Goal: Information Seeking & Learning: Learn about a topic

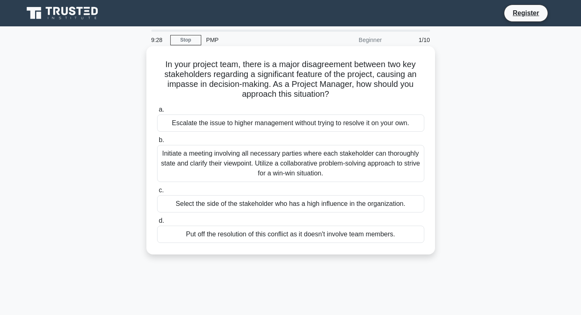
click at [272, 171] on div "Initiate a meeting involving all necessary parties where each stakeholder can t…" at bounding box center [290, 163] width 267 height 37
click at [157, 143] on input "b. Initiate a meeting involving all necessary parties where each stakeholder ca…" at bounding box center [157, 140] width 0 height 5
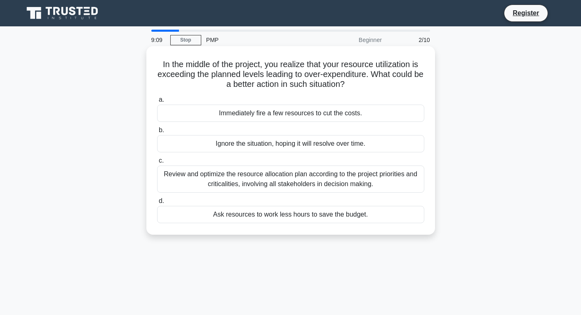
click at [252, 183] on div "Review and optimize the resource allocation plan according to the project prior…" at bounding box center [290, 179] width 267 height 27
click at [157, 164] on input "c. Review and optimize the resource allocation plan according to the project pr…" at bounding box center [157, 160] width 0 height 5
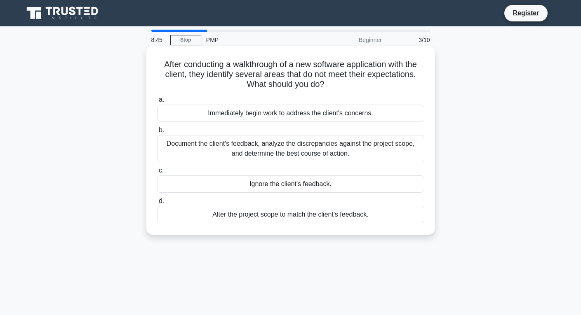
click at [326, 155] on div "Document the client's feedback, analyze the discrepancies against the project s…" at bounding box center [290, 148] width 267 height 27
click at [157, 133] on input "b. Document the client's feedback, analyze the discrepancies against the projec…" at bounding box center [157, 130] width 0 height 5
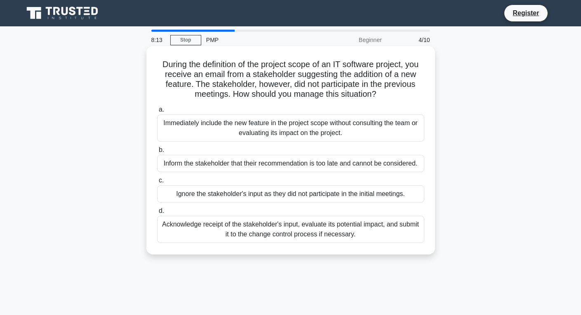
click at [331, 232] on div "Acknowledge receipt of the stakeholder's input, evaluate its potential impact, …" at bounding box center [290, 229] width 267 height 27
click at [157, 214] on input "d. Acknowledge receipt of the stakeholder's input, evaluate its potential impac…" at bounding box center [157, 211] width 0 height 5
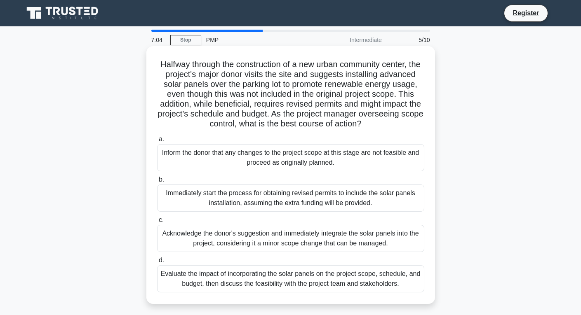
click at [262, 212] on div "Immediately start the process for obtaining revised permits to include the sola…" at bounding box center [290, 198] width 267 height 27
click at [157, 183] on input "b. Immediately start the process for obtaining revised permits to include the s…" at bounding box center [157, 179] width 0 height 5
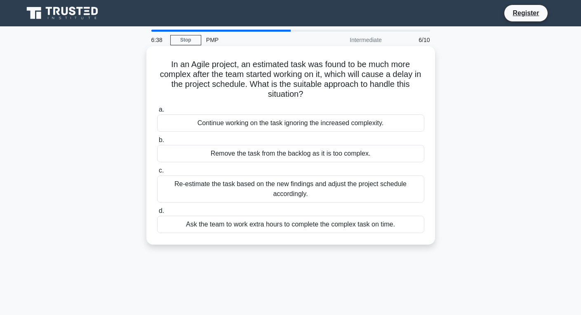
click at [313, 189] on div "Re-estimate the task based on the new findings and adjust the project schedule …" at bounding box center [290, 189] width 267 height 27
click at [157, 174] on input "c. Re-estimate the task based on the new findings and adjust the project schedu…" at bounding box center [157, 170] width 0 height 5
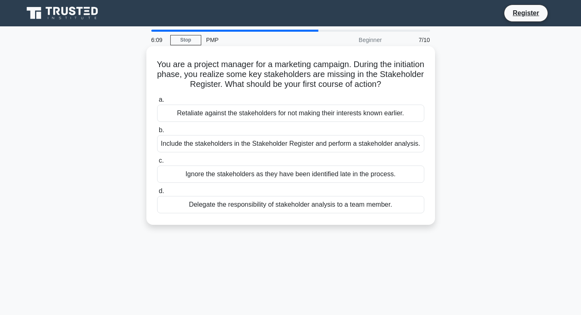
click at [221, 141] on div "Include the stakeholders in the Stakeholder Register and perform a stakeholder …" at bounding box center [290, 143] width 267 height 17
click at [157, 133] on input "b. Include the stakeholders in the Stakeholder Register and perform a stakehold…" at bounding box center [157, 130] width 0 height 5
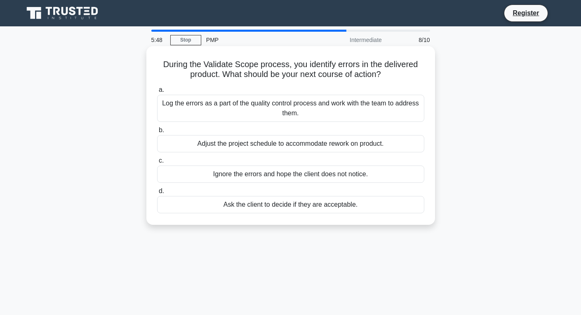
click at [268, 147] on div "Adjust the project schedule to accommodate rework on product." at bounding box center [290, 143] width 267 height 17
click at [157, 133] on input "b. Adjust the project schedule to accommodate rework on product." at bounding box center [157, 130] width 0 height 5
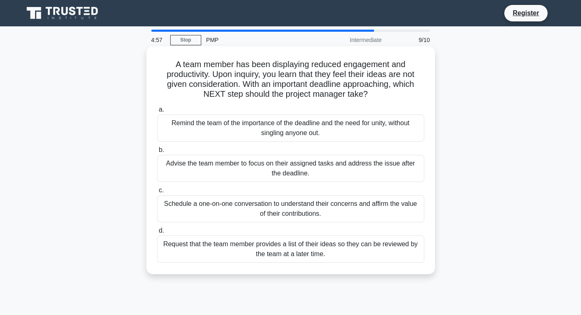
click at [277, 216] on div "Schedule a one-on-one conversation to understand their concerns and affirm the …" at bounding box center [290, 208] width 267 height 27
click at [157, 193] on input "c. Schedule a one-on-one conversation to understand their concerns and affirm t…" at bounding box center [157, 190] width 0 height 5
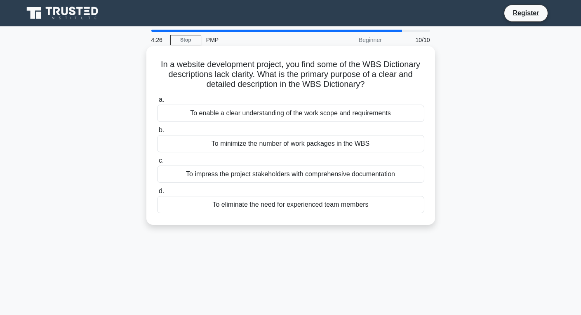
click at [323, 117] on div "To enable a clear understanding of the work scope and requirements" at bounding box center [290, 113] width 267 height 17
click at [157, 103] on input "a. To enable a clear understanding of the work scope and requirements" at bounding box center [157, 99] width 0 height 5
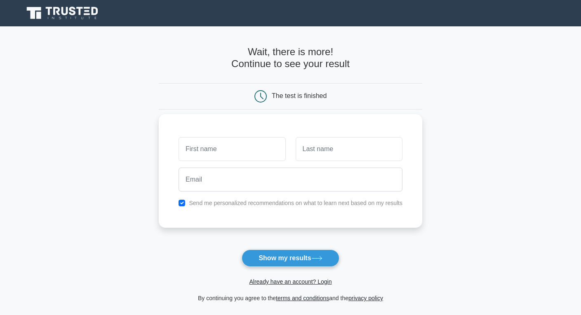
click at [252, 148] on input "text" at bounding box center [231, 149] width 107 height 24
type input "Freedom"
type input "Kilinga"
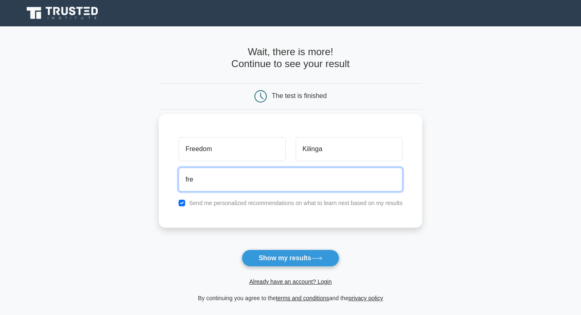
type input "freedomkilinga@gmail.com"
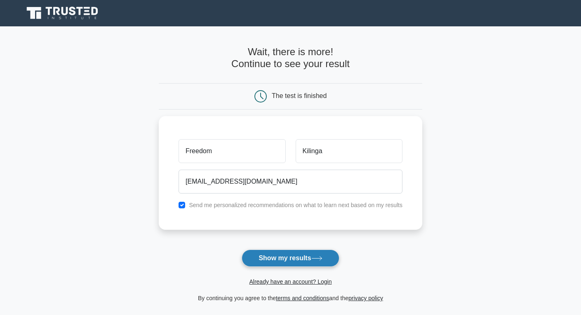
click at [301, 262] on button "Show my results" at bounding box center [290, 258] width 97 height 17
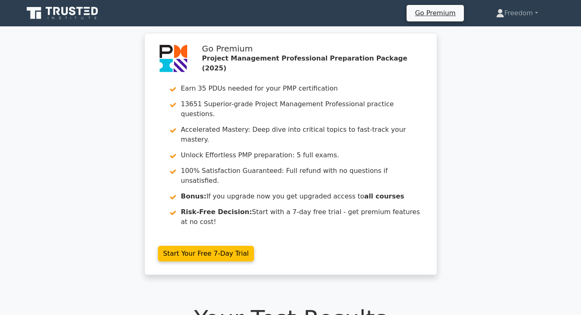
click at [486, 230] on div "Go Premium Project Management Professional Preparation Package (2025) Earn 35 P…" at bounding box center [290, 159] width 581 height 252
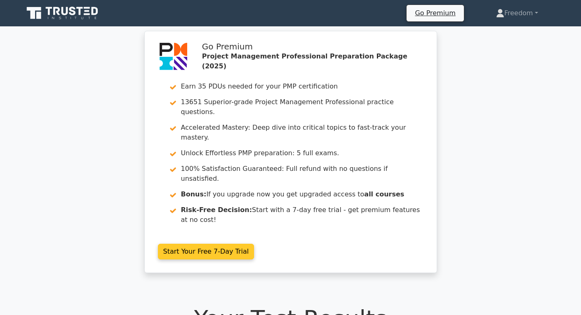
click at [224, 244] on link "Start Your Free 7-Day Trial" at bounding box center [206, 252] width 96 height 16
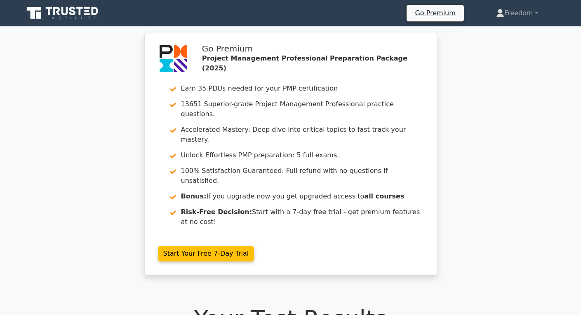
click at [478, 163] on div "Go Premium Project Management Professional Preparation Package (2025) Earn 35 P…" at bounding box center [290, 159] width 581 height 252
click at [454, 63] on div "Go Premium Project Management Professional Preparation Package (2025) Earn 35 P…" at bounding box center [290, 159] width 581 height 252
click at [522, 12] on link "Freedom" at bounding box center [517, 13] width 82 height 16
click at [504, 34] on link "Profile" at bounding box center [508, 32] width 65 height 13
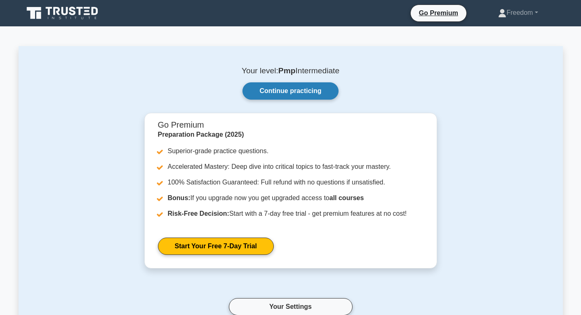
click at [304, 92] on link "Continue practicing" at bounding box center [290, 90] width 96 height 17
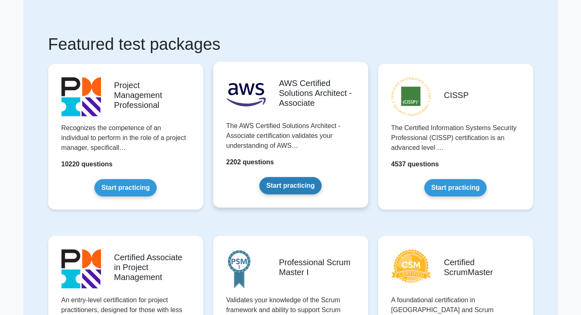
scroll to position [41, 0]
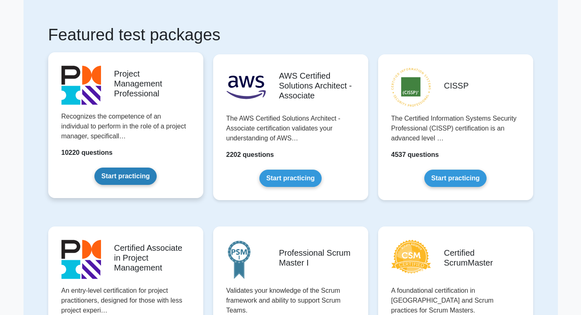
click at [141, 173] on link "Start practicing" at bounding box center [125, 176] width 62 height 17
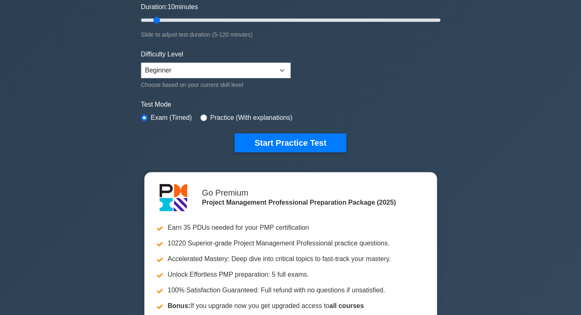
scroll to position [165, 0]
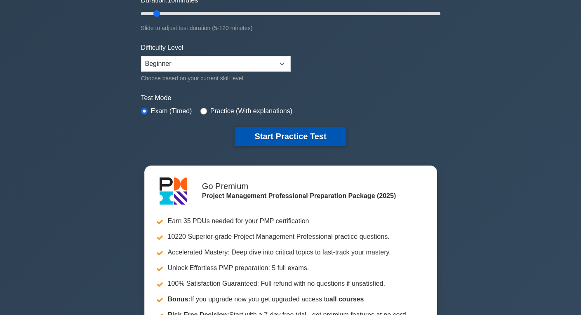
click at [333, 141] on button "Start Practice Test" at bounding box center [290, 136] width 111 height 19
